Goal: Task Accomplishment & Management: Manage account settings

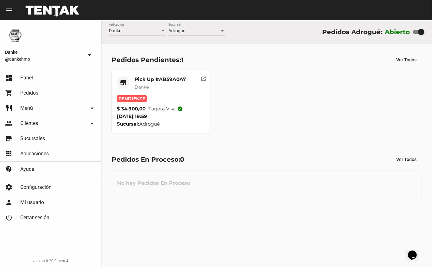
click at [166, 79] on mat-card-title "Pick Up #AB59A0A7" at bounding box center [160, 79] width 52 height 6
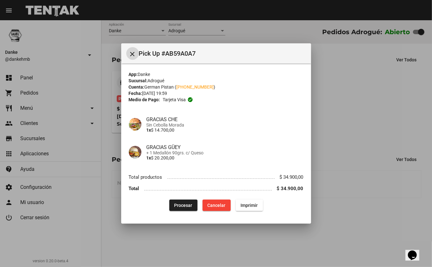
click at [189, 204] on span "Procesar" at bounding box center [183, 205] width 18 height 5
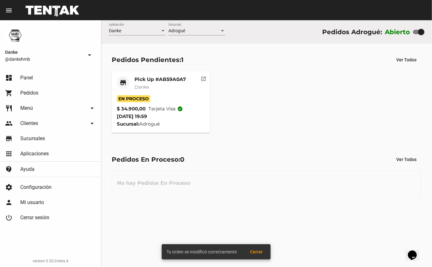
click at [164, 81] on mat-card-title "Pick Up #AB59A0A7" at bounding box center [160, 79] width 52 height 6
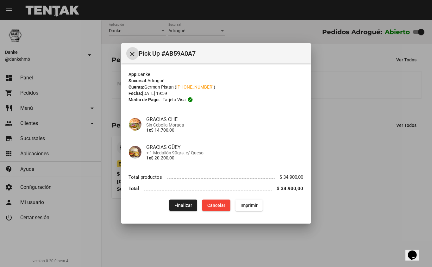
click at [199, 246] on div at bounding box center [216, 133] width 432 height 267
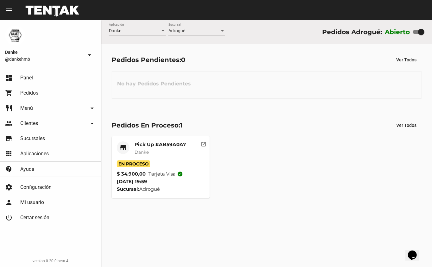
click at [246, 80] on div "No hay Pedidos Pendientes" at bounding box center [267, 85] width 310 height 28
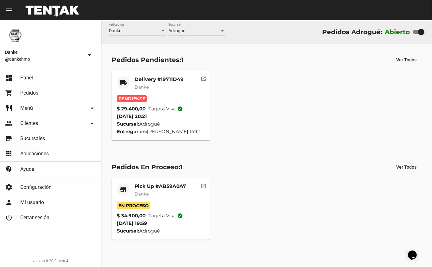
click at [153, 80] on mat-card-title "Delivery #19711D49" at bounding box center [158, 79] width 49 height 6
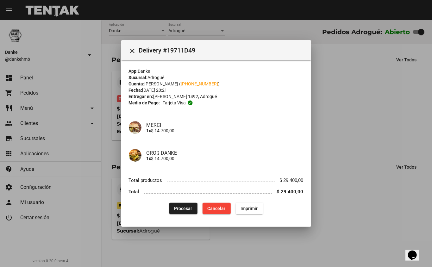
click at [326, 113] on div at bounding box center [216, 133] width 432 height 267
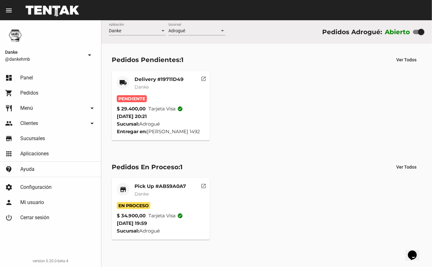
click at [156, 80] on mat-card-title "Delivery #19711D49" at bounding box center [158, 79] width 49 height 6
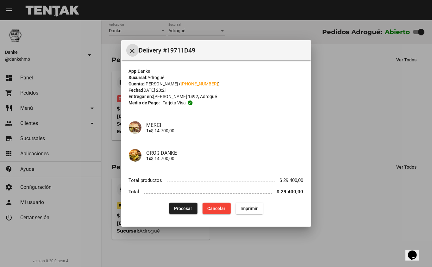
click at [186, 209] on span "Procesar" at bounding box center [183, 208] width 18 height 5
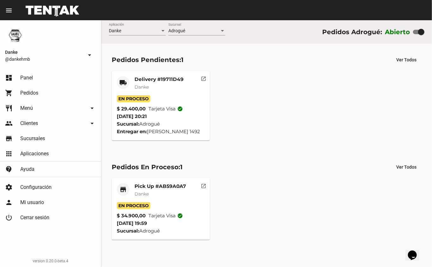
click at [149, 188] on mat-card-title "Pick Up #AB59A0A7" at bounding box center [160, 186] width 52 height 6
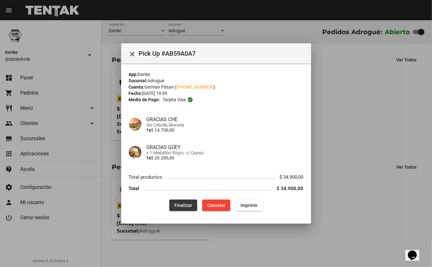
click at [182, 202] on button "Finalizar" at bounding box center [183, 205] width 28 height 11
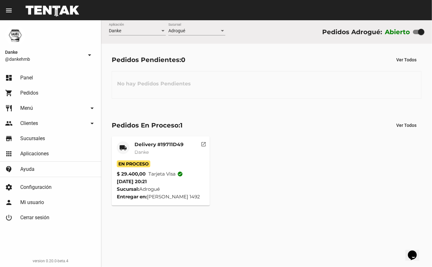
click at [153, 141] on mat-card-title "Delivery #19711D49" at bounding box center [158, 144] width 49 height 6
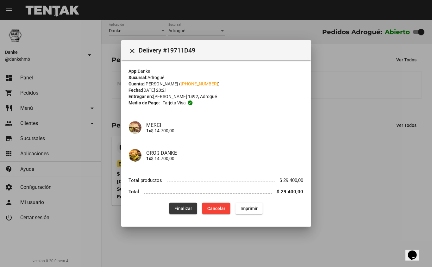
click at [184, 209] on span "Finalizar" at bounding box center [183, 208] width 18 height 5
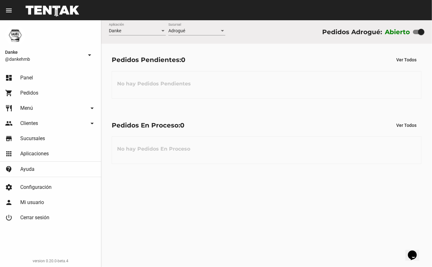
click at [109, 210] on div "Danke Aplicación Adrogué Sucursal Pedidos Adrogué: Abierto Pedidos Pendientes: …" at bounding box center [266, 143] width 331 height 247
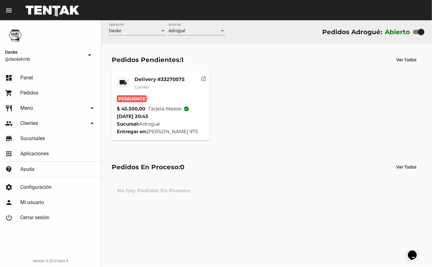
click at [152, 80] on mat-card-title "Delivery #33270575" at bounding box center [159, 79] width 50 height 6
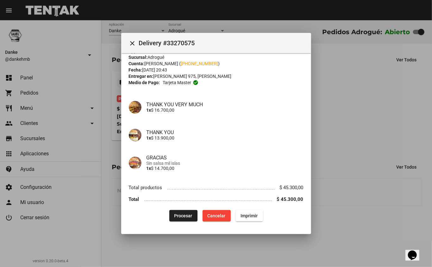
scroll to position [12, 0]
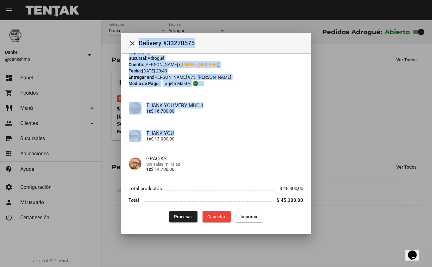
drag, startPoint x: 312, startPoint y: 140, endPoint x: 308, endPoint y: 128, distance: 12.6
click at [308, 128] on div "close Delivery #33270575 App: [PERSON_NAME]: Adrogué Cuenta: [PERSON_NAME] ( [P…" at bounding box center [216, 133] width 432 height 267
click at [339, 120] on div at bounding box center [216, 133] width 432 height 267
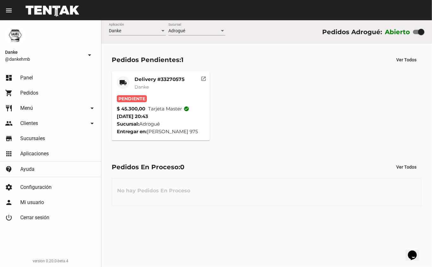
click at [161, 79] on mat-card-title "Delivery #33270575" at bounding box center [159, 79] width 50 height 6
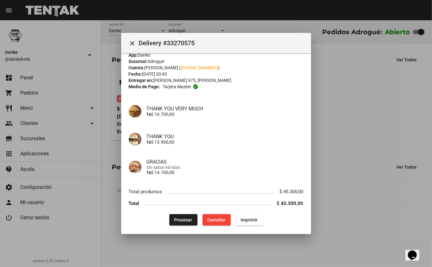
scroll to position [13, 0]
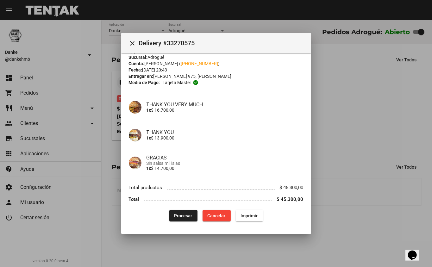
click at [183, 220] on button "Procesar" at bounding box center [183, 215] width 28 height 11
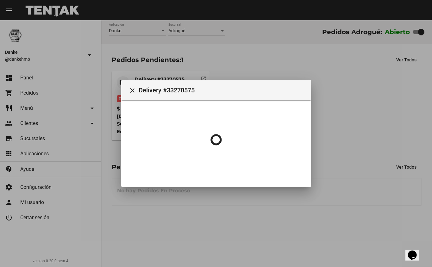
scroll to position [0, 0]
click at [184, 213] on div at bounding box center [216, 133] width 432 height 267
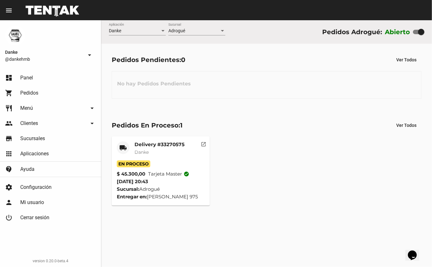
click at [171, 146] on mat-card-title "Delivery #33270575" at bounding box center [159, 144] width 50 height 6
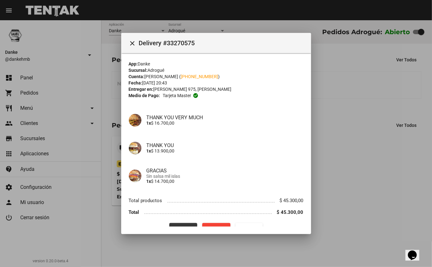
click at [181, 225] on button "Finalizar" at bounding box center [183, 228] width 28 height 11
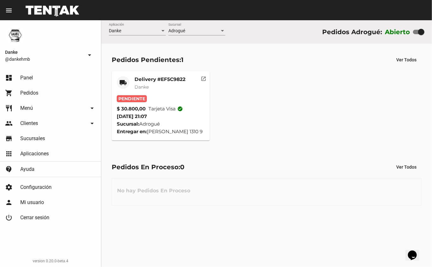
click at [157, 77] on mat-card-title "Delivery #EF5C9822" at bounding box center [159, 79] width 51 height 6
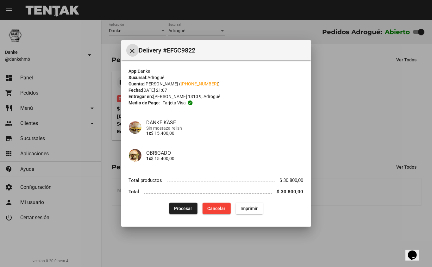
click at [187, 208] on span "Procesar" at bounding box center [183, 208] width 18 height 5
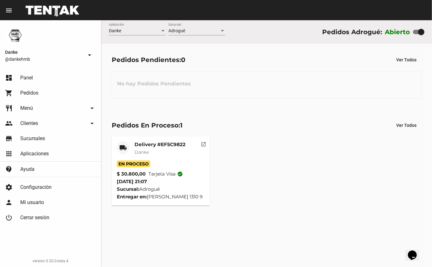
click at [155, 160] on div "Delivery #EF5C9822 Danke" at bounding box center [159, 150] width 51 height 19
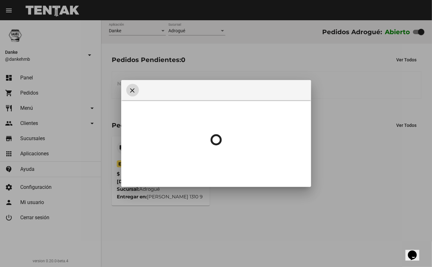
click at [155, 151] on div at bounding box center [216, 139] width 175 height 79
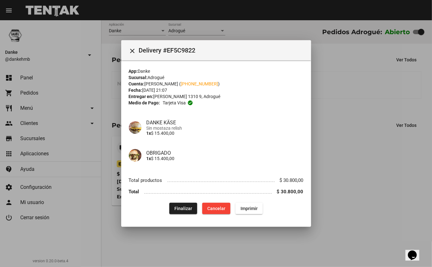
click at [328, 204] on div at bounding box center [216, 133] width 432 height 267
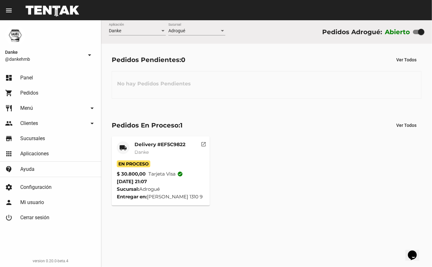
click at [243, 180] on div "local_shipping Delivery #EF5C9822 Danke En Proceso $ 30.800,00 Tarjeta visa che…" at bounding box center [266, 170] width 315 height 75
click at [145, 145] on mat-card-title "Delivery #EF5C9822" at bounding box center [159, 144] width 51 height 6
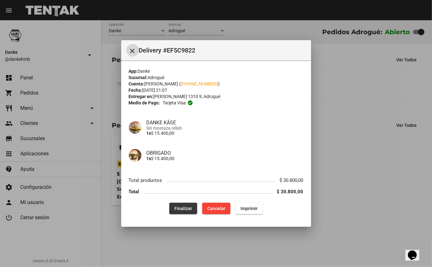
click at [182, 210] on span "Finalizar" at bounding box center [183, 208] width 18 height 5
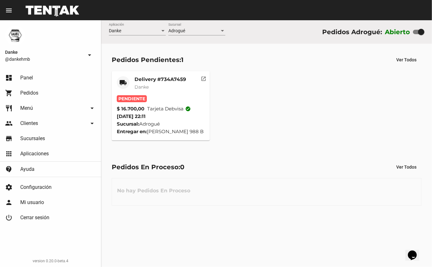
click at [154, 80] on mat-card-title "Delivery #734A7459" at bounding box center [160, 79] width 52 height 6
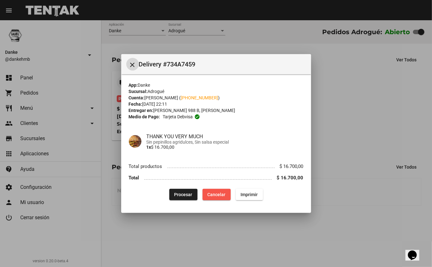
click at [214, 197] on span "Cancelar" at bounding box center [216, 194] width 18 height 5
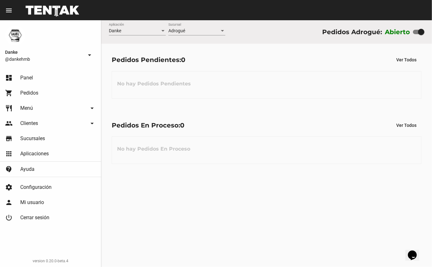
click at [418, 32] on div at bounding box center [421, 32] width 6 height 6
click at [416, 34] on input "checkbox" at bounding box center [416, 34] width 0 height 0
click at [416, 32] on div at bounding box center [416, 32] width 6 height 6
click at [416, 34] on input "checkbox" at bounding box center [416, 34] width 0 height 0
click at [421, 32] on div at bounding box center [421, 32] width 6 height 6
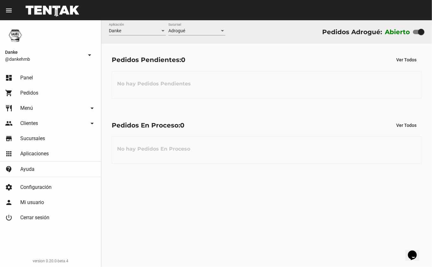
click at [416, 34] on input "checkbox" at bounding box center [416, 34] width 0 height 0
checkbox input "false"
